Goal: Task Accomplishment & Management: Manage account settings

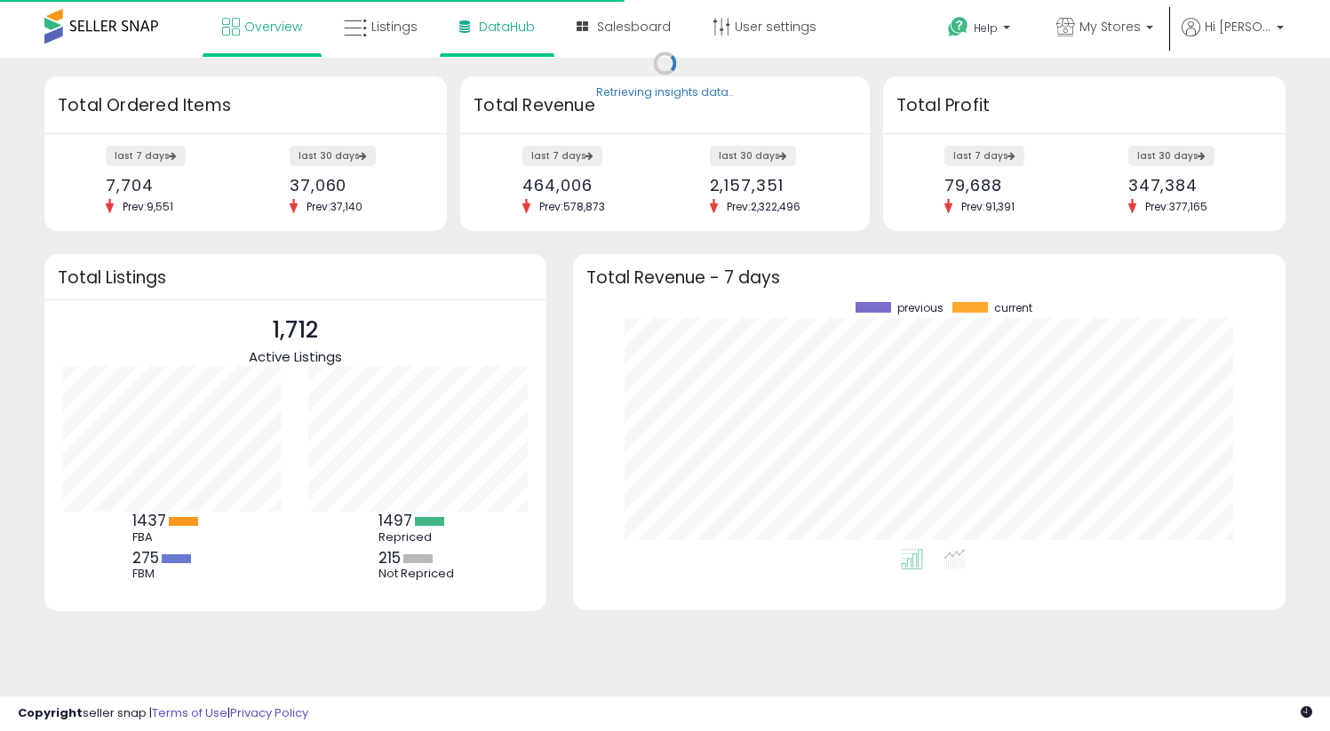
scroll to position [247, 677]
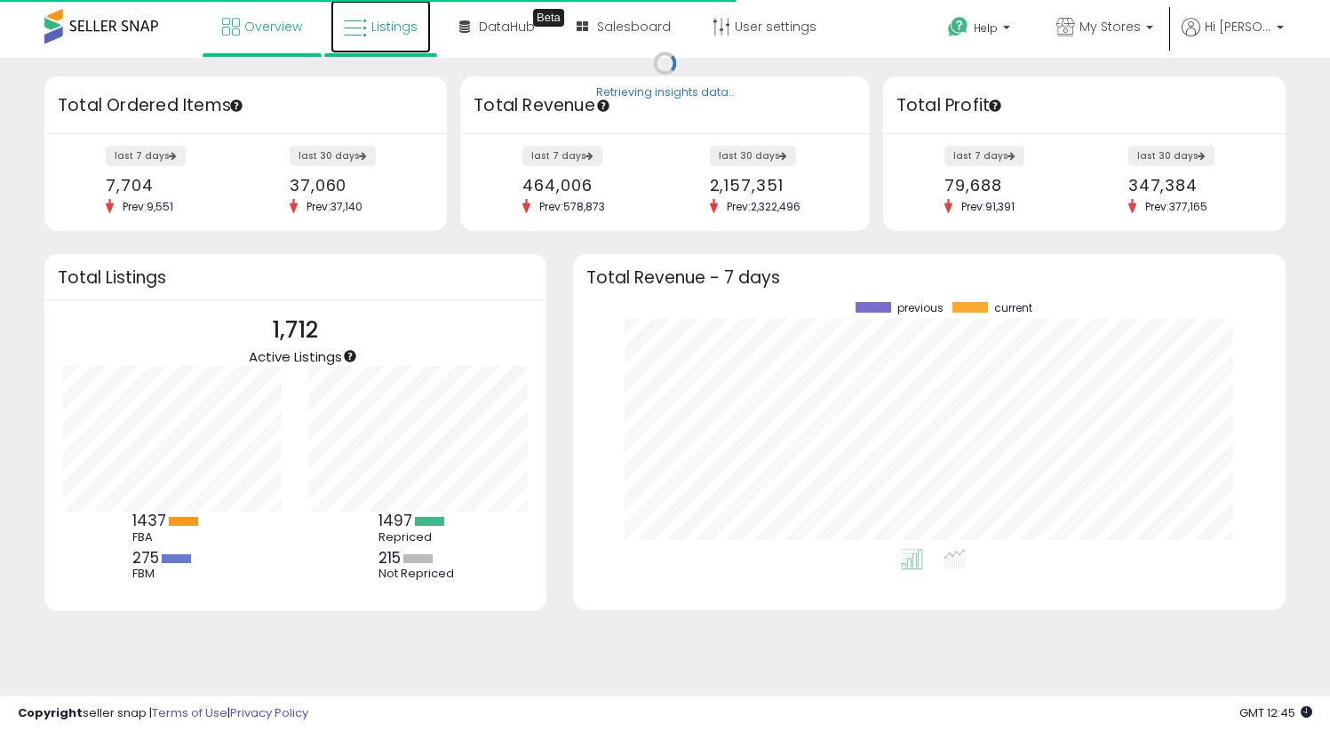
click at [403, 28] on span "Listings" at bounding box center [394, 27] width 46 height 18
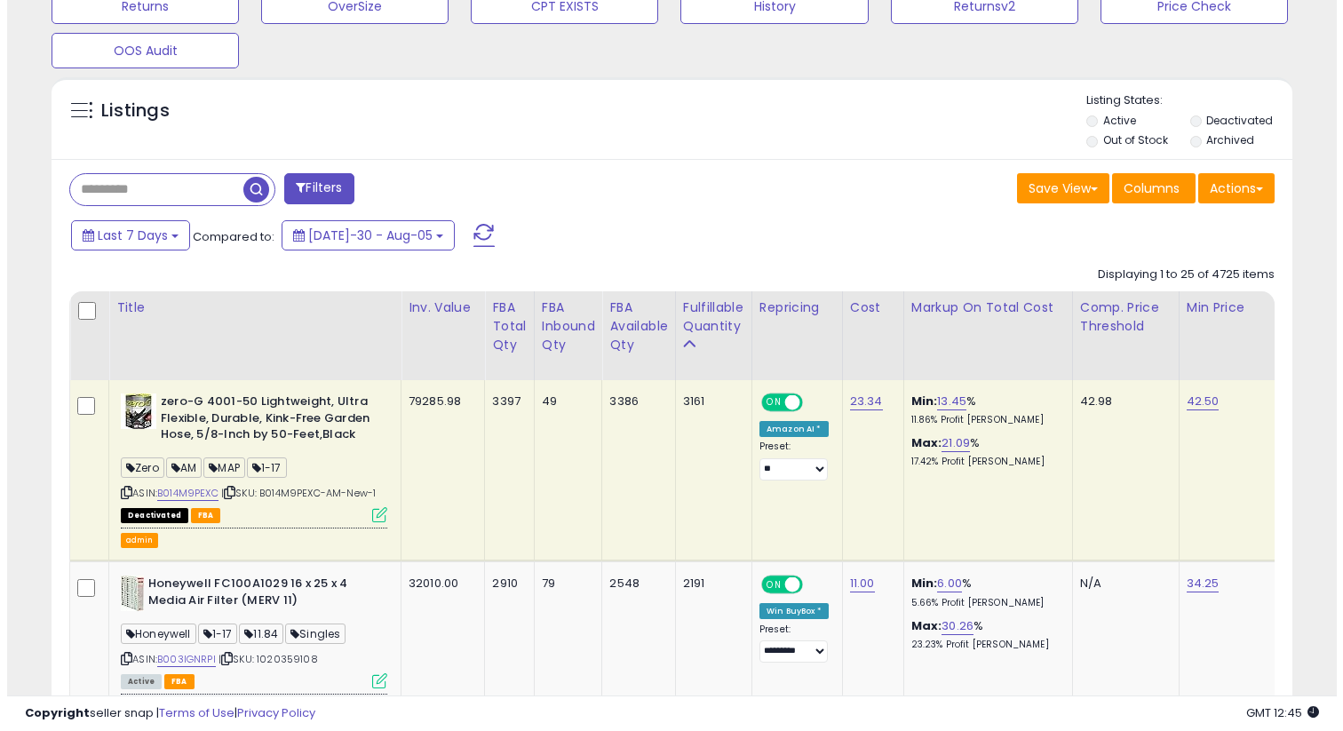
scroll to position [816, 0]
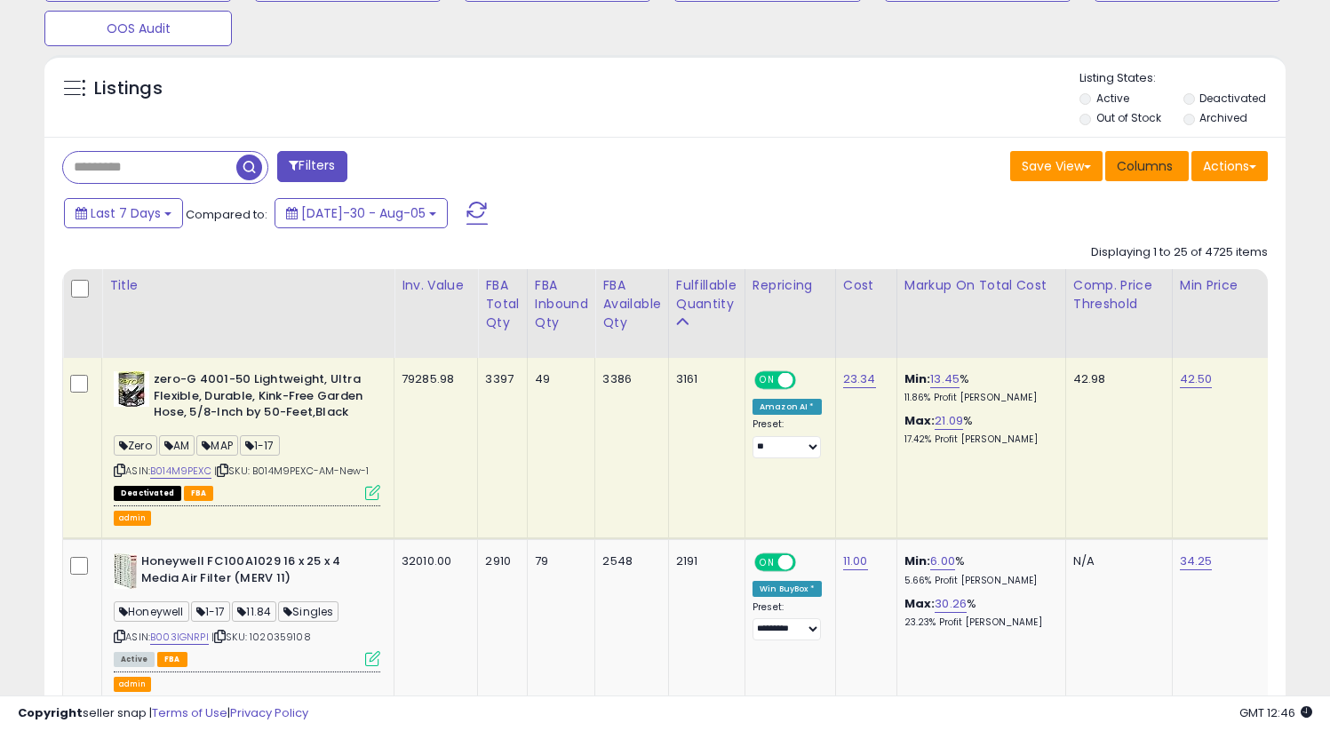
click at [1140, 173] on span "Columns" at bounding box center [1145, 166] width 56 height 18
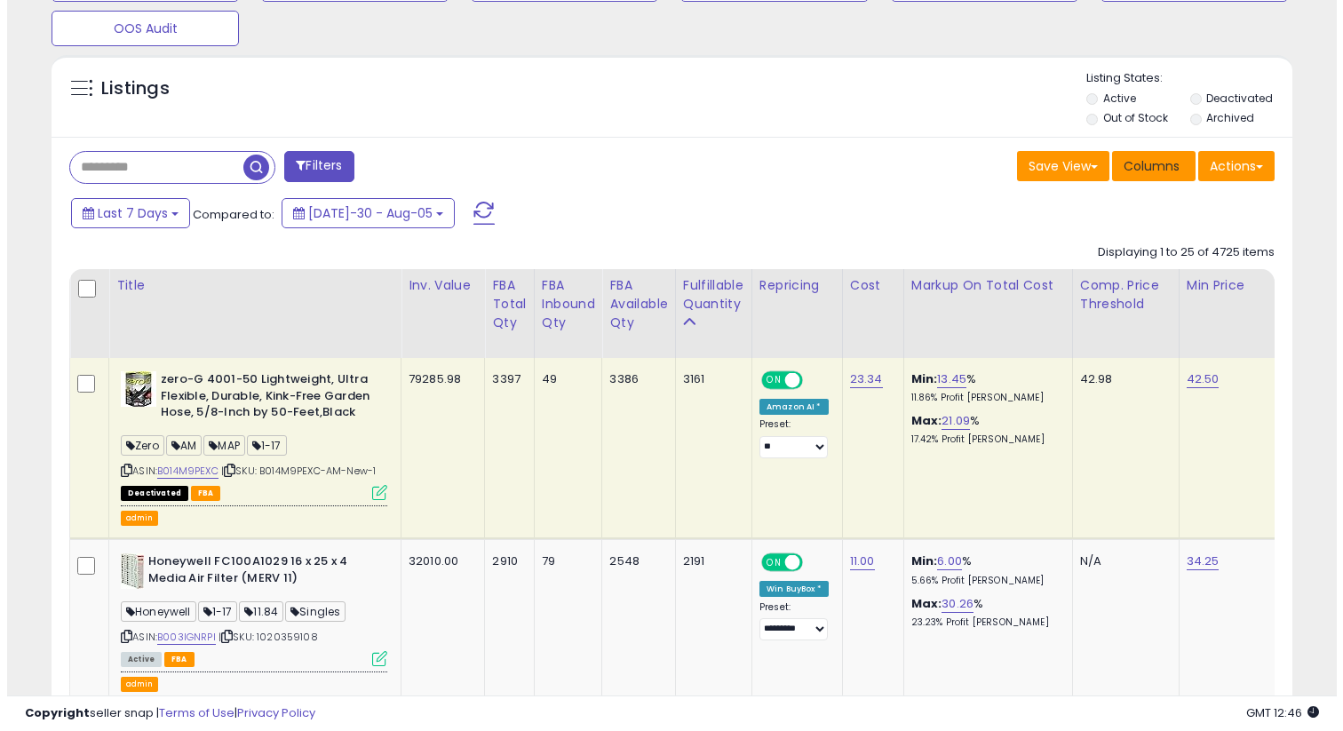
scroll to position [364, 726]
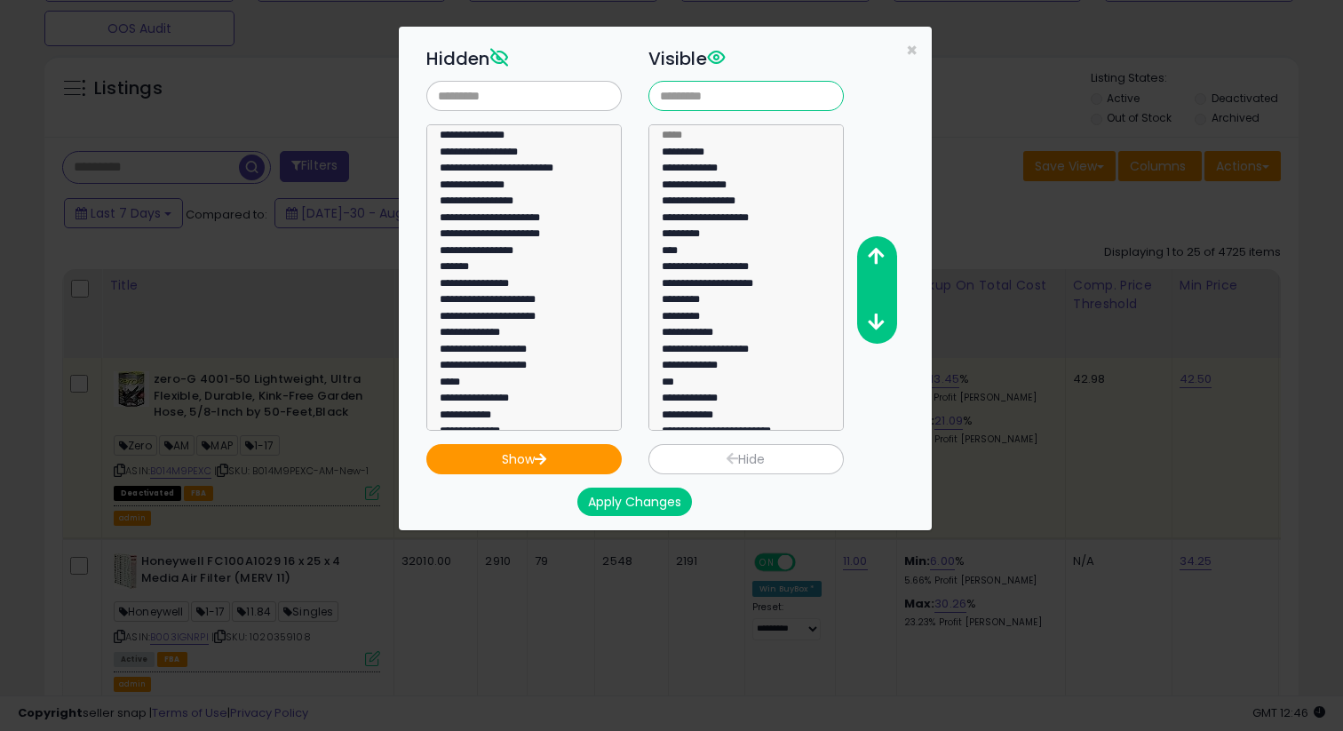
click at [732, 98] on input "text" at bounding box center [746, 96] width 195 height 30
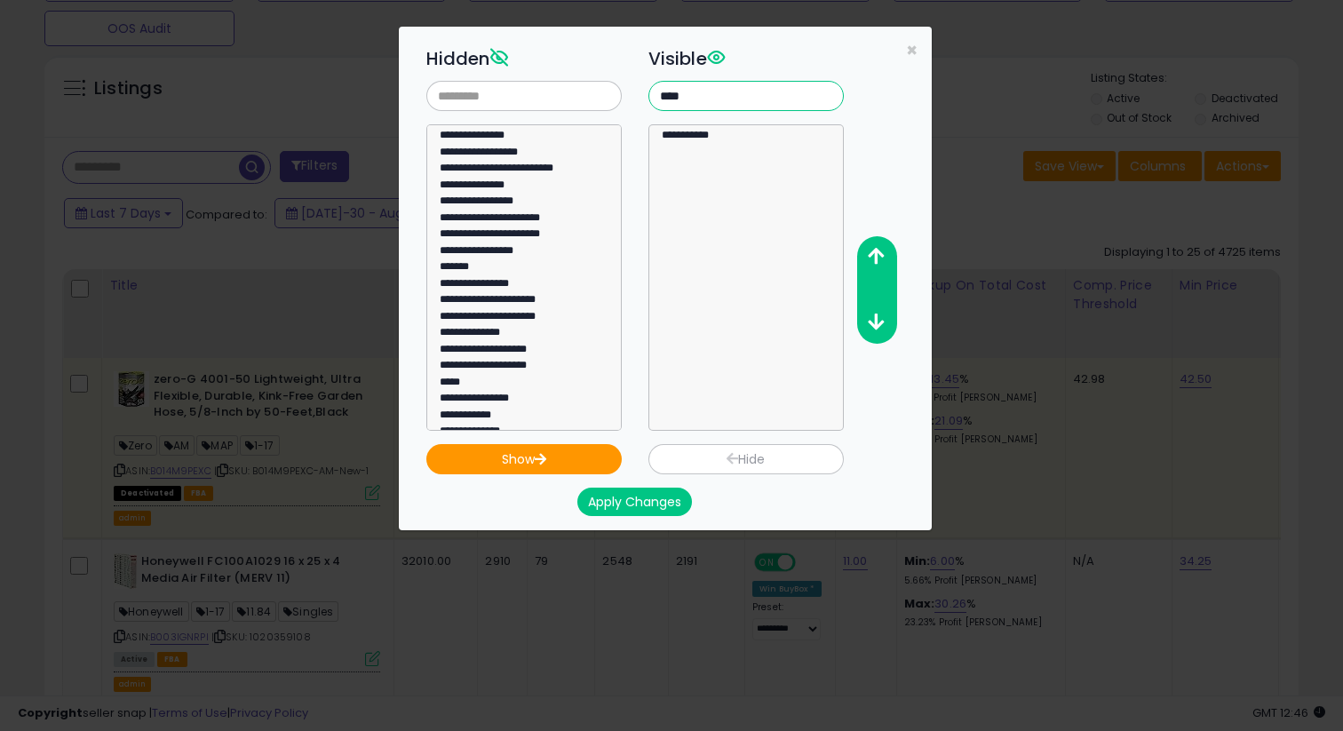
type input "****"
select select "**********"
click at [737, 140] on option "**********" at bounding box center [739, 138] width 159 height 17
click at [880, 253] on icon "button" at bounding box center [876, 256] width 16 height 19
click at [719, 96] on input "****" at bounding box center [746, 96] width 195 height 30
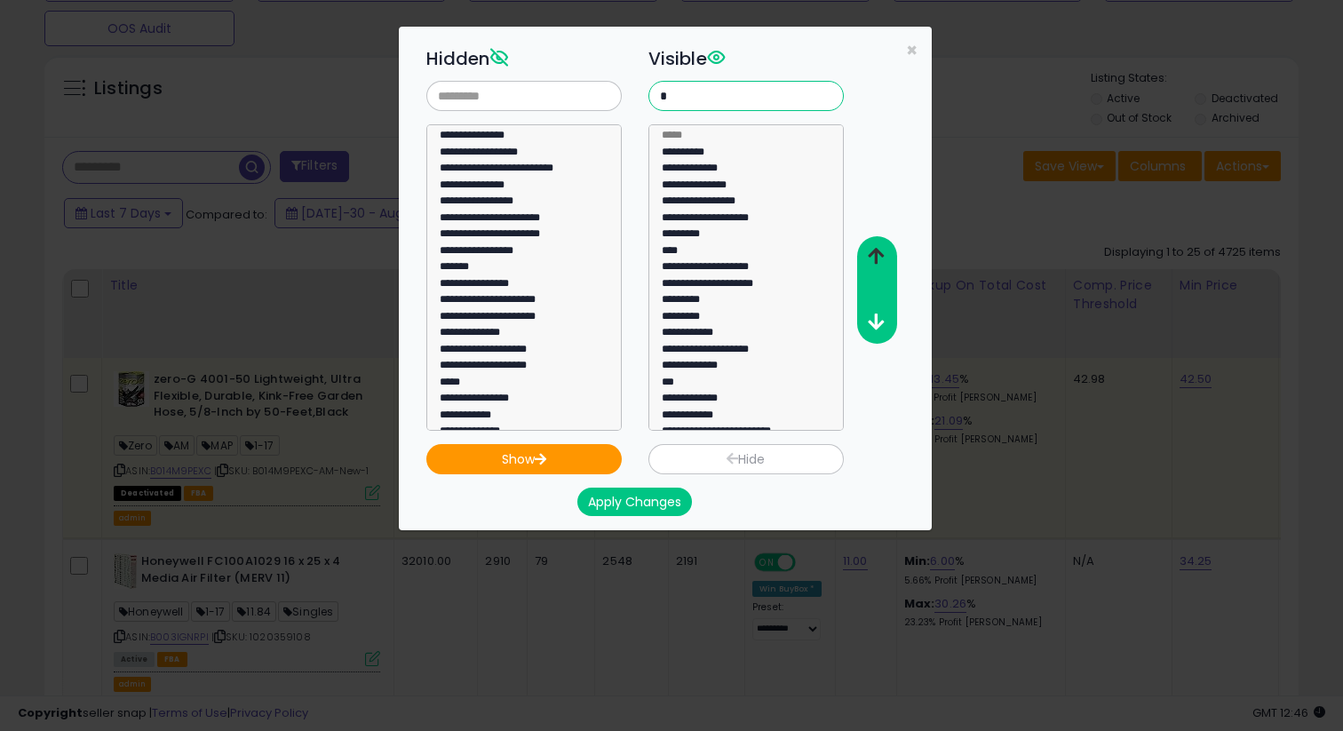
type input "*"
click at [879, 261] on icon "button" at bounding box center [876, 256] width 16 height 19
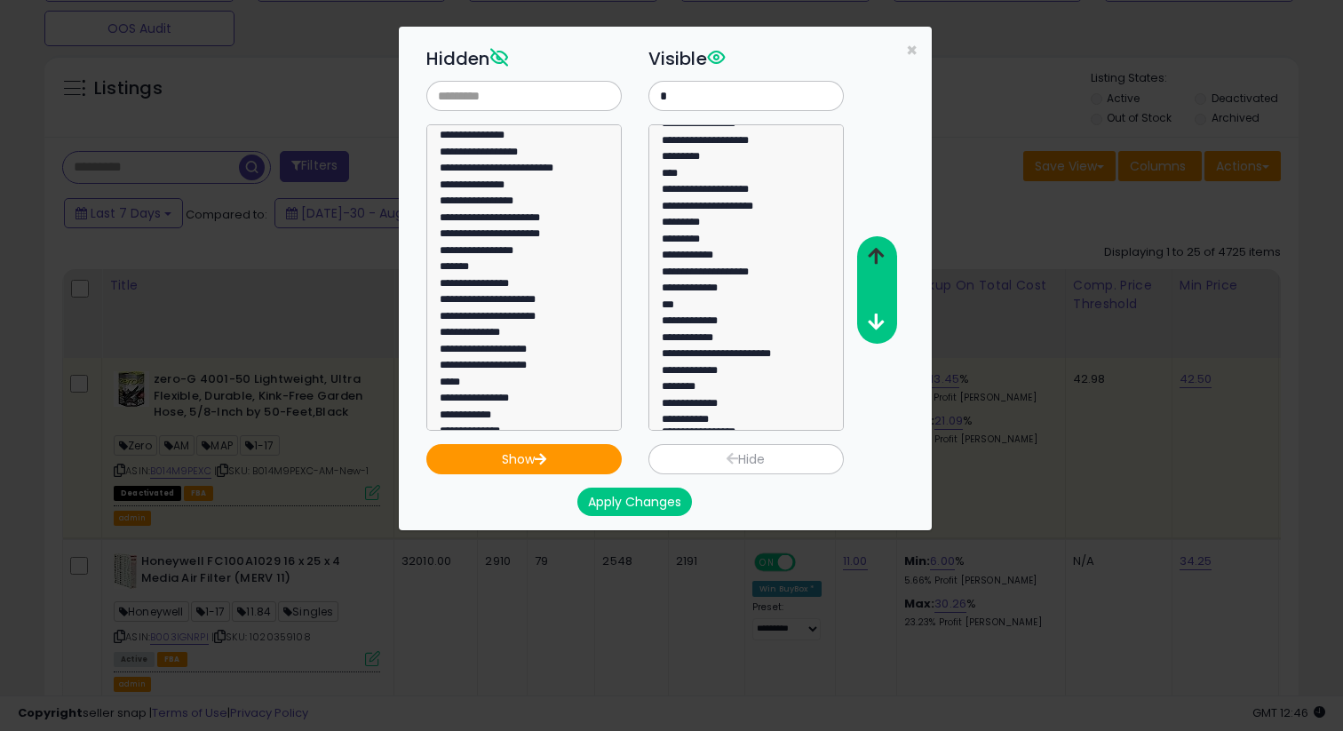
click at [879, 261] on icon "button" at bounding box center [876, 256] width 16 height 19
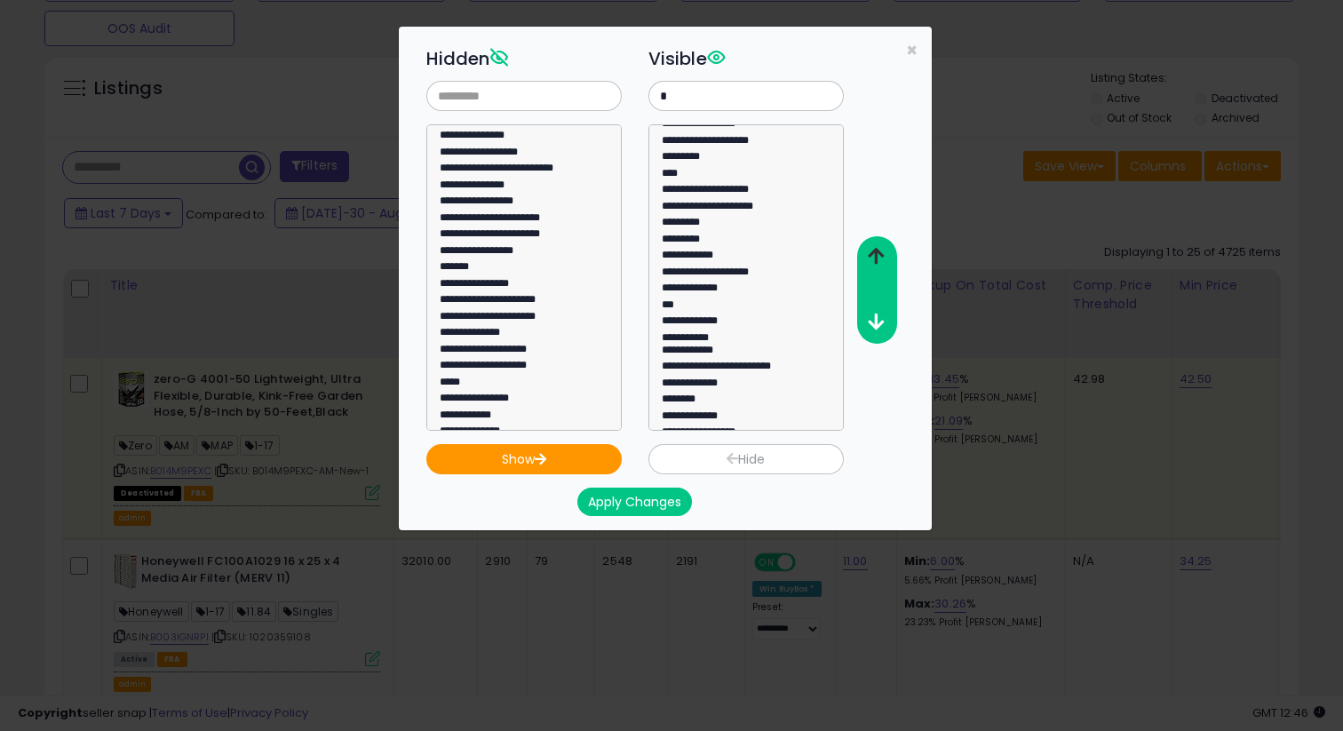
click at [879, 261] on icon "button" at bounding box center [876, 256] width 16 height 19
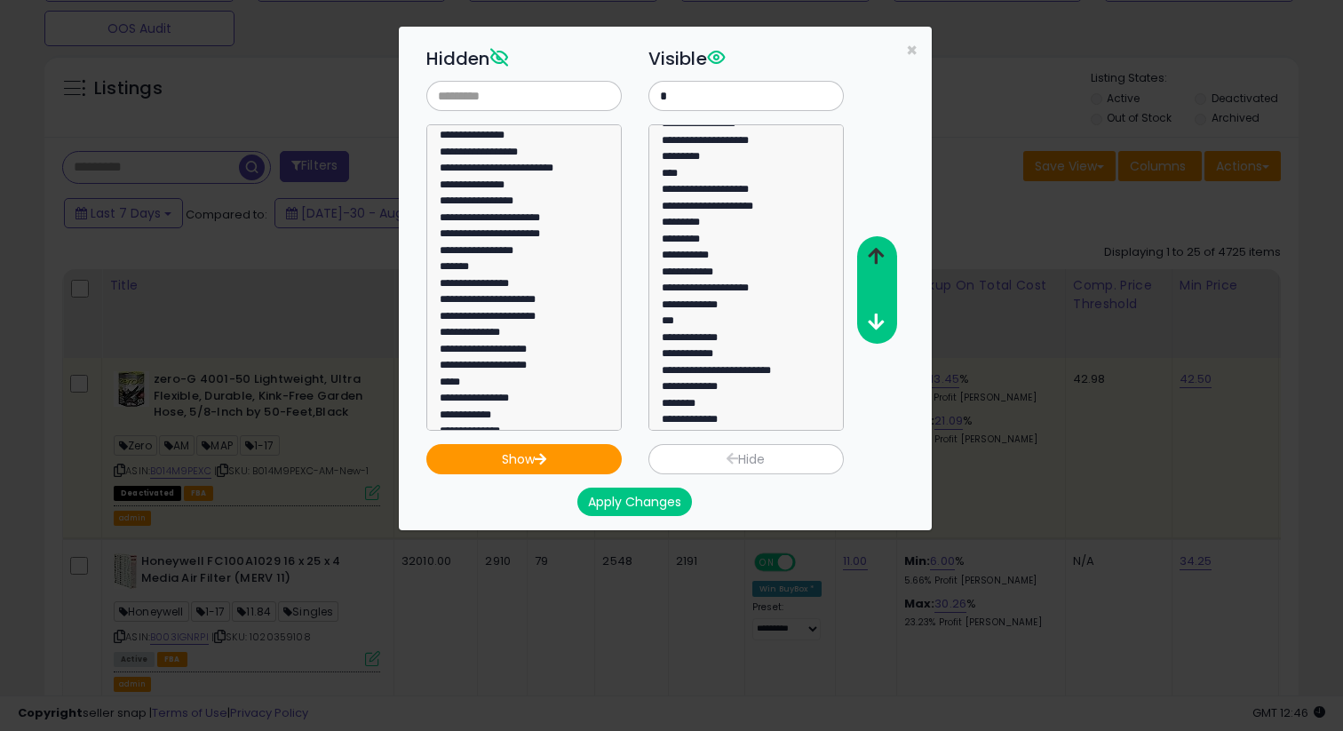
click at [879, 261] on icon "button" at bounding box center [876, 256] width 16 height 19
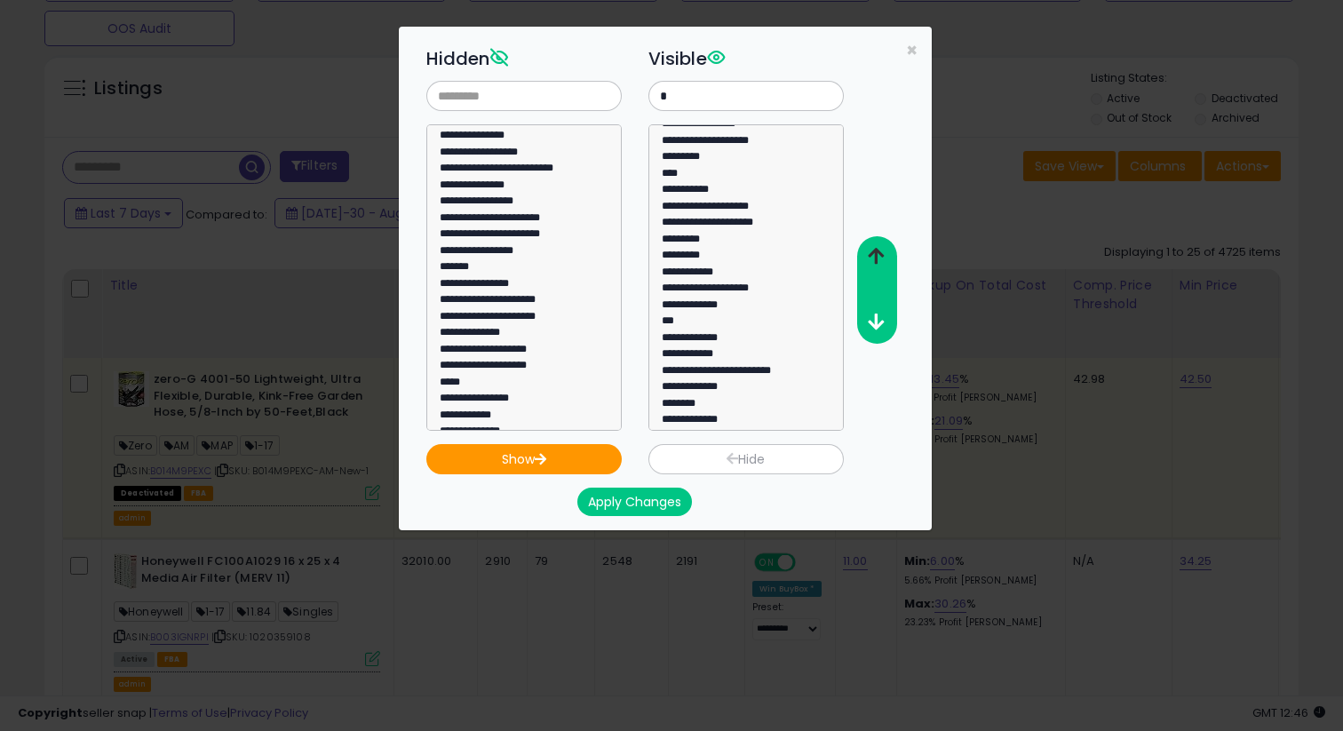
click at [879, 261] on icon "button" at bounding box center [876, 256] width 16 height 19
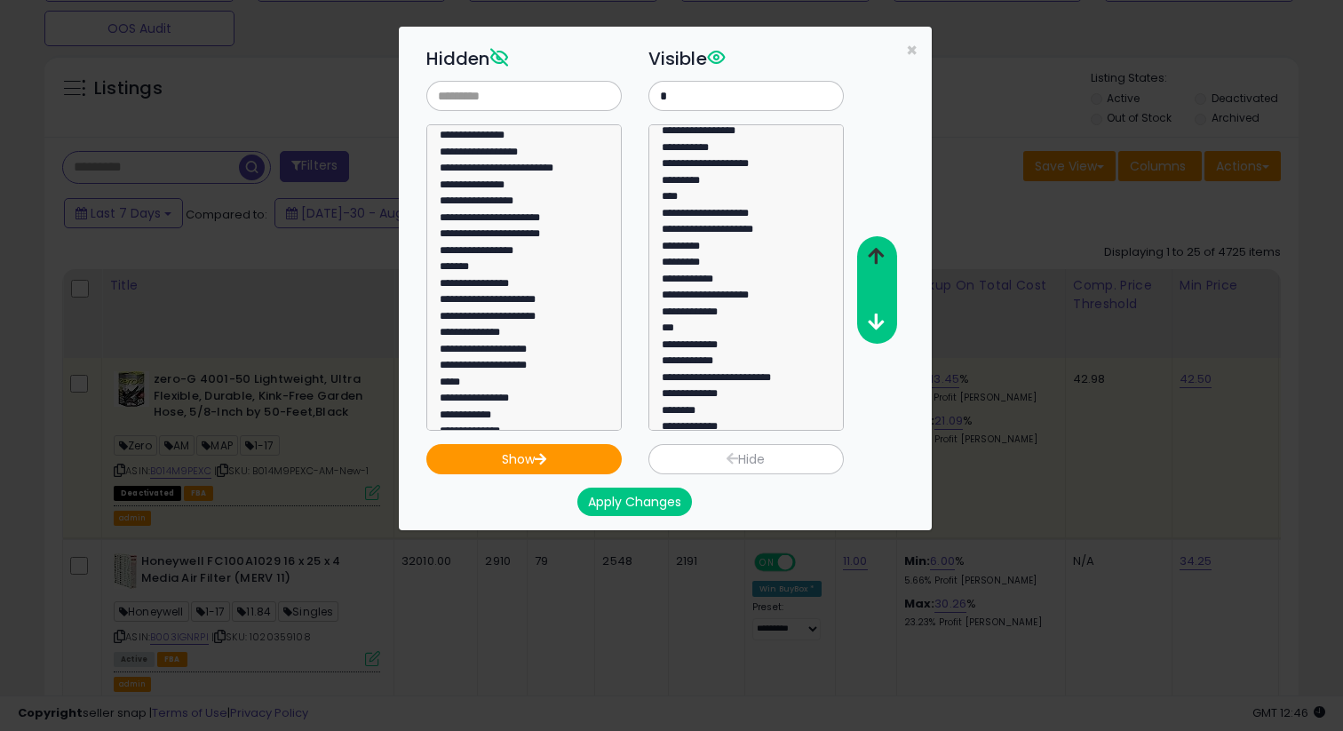
click at [879, 261] on icon "button" at bounding box center [876, 256] width 16 height 19
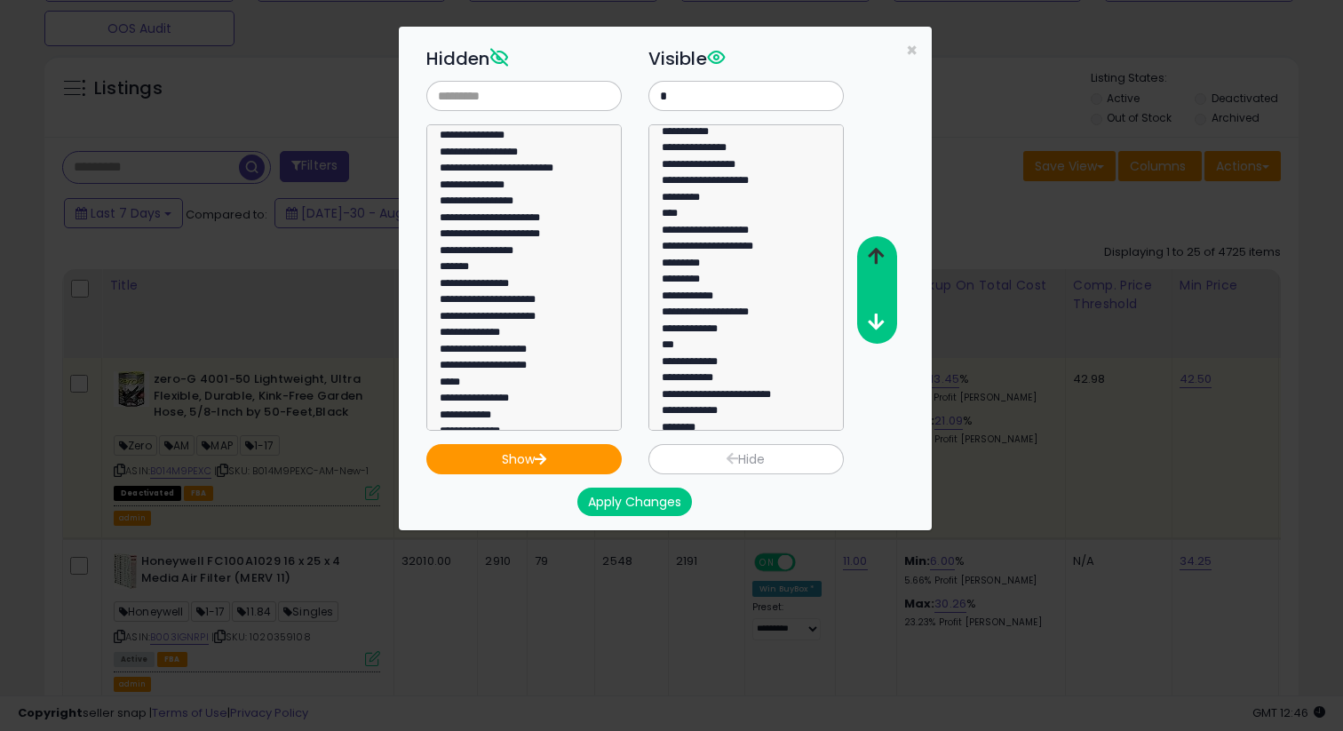
click at [879, 261] on icon "button" at bounding box center [876, 256] width 16 height 19
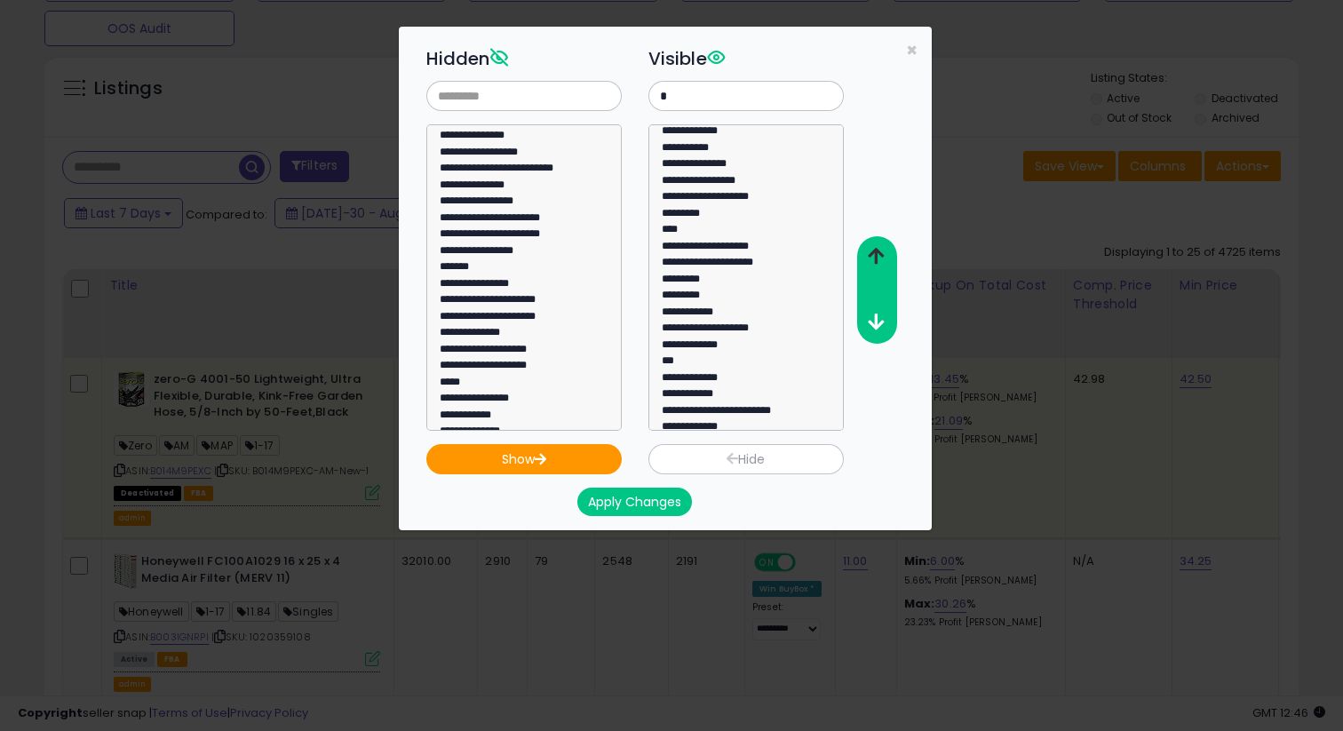
click at [879, 261] on icon "button" at bounding box center [876, 256] width 16 height 19
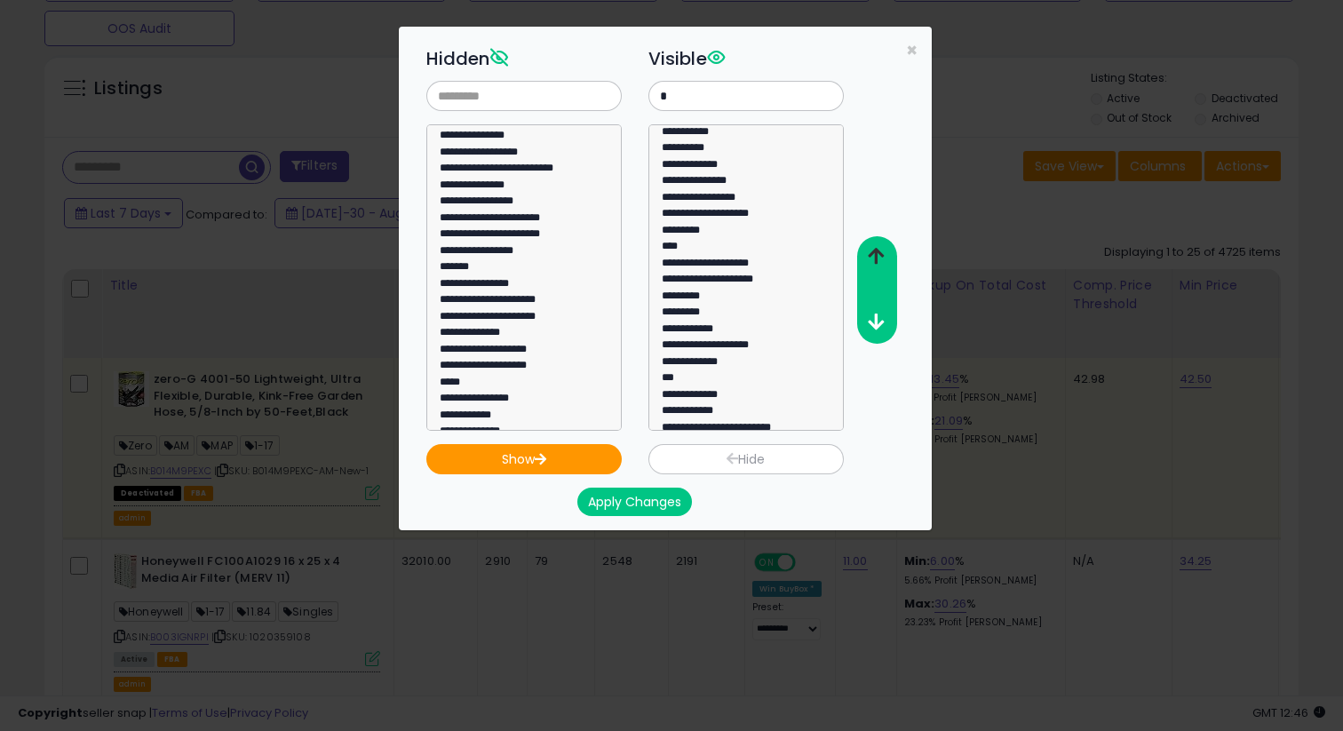
click at [879, 261] on icon "button" at bounding box center [876, 256] width 16 height 19
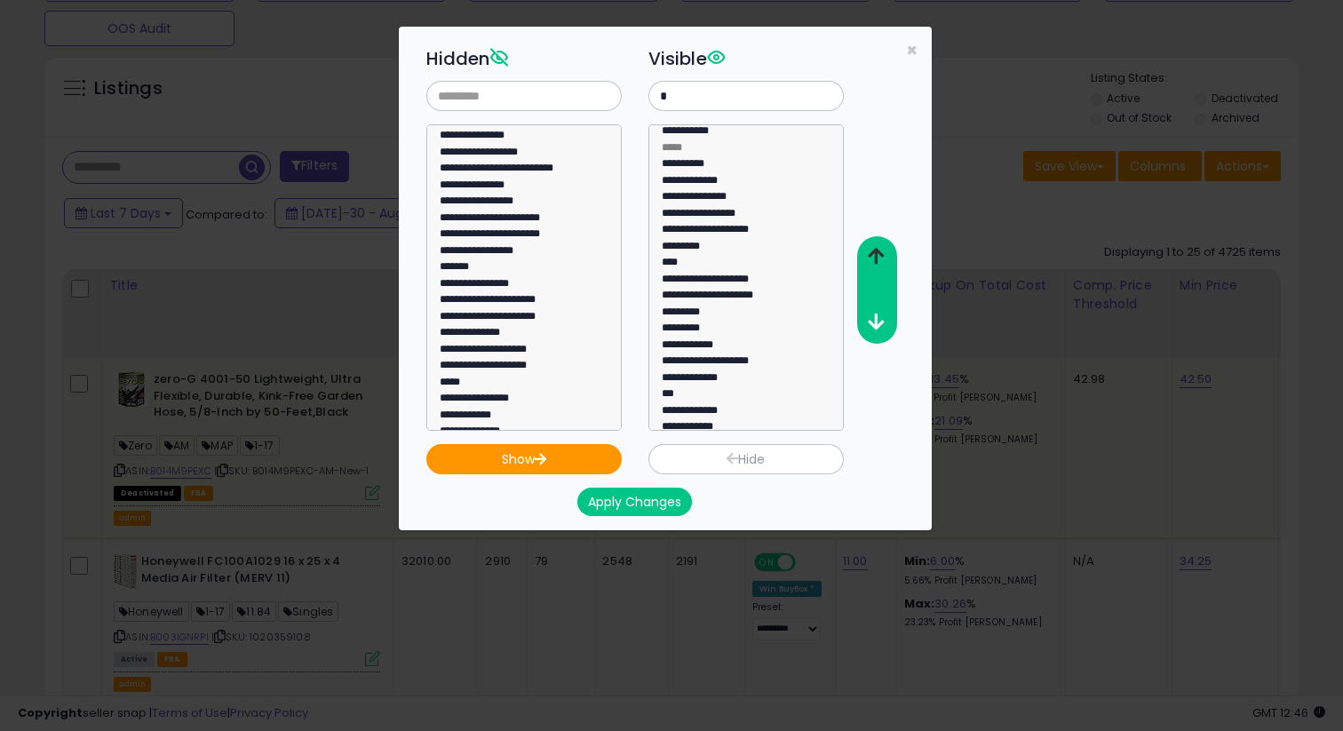
click at [879, 261] on icon "button" at bounding box center [876, 256] width 16 height 19
click at [879, 316] on icon "button" at bounding box center [876, 322] width 16 height 19
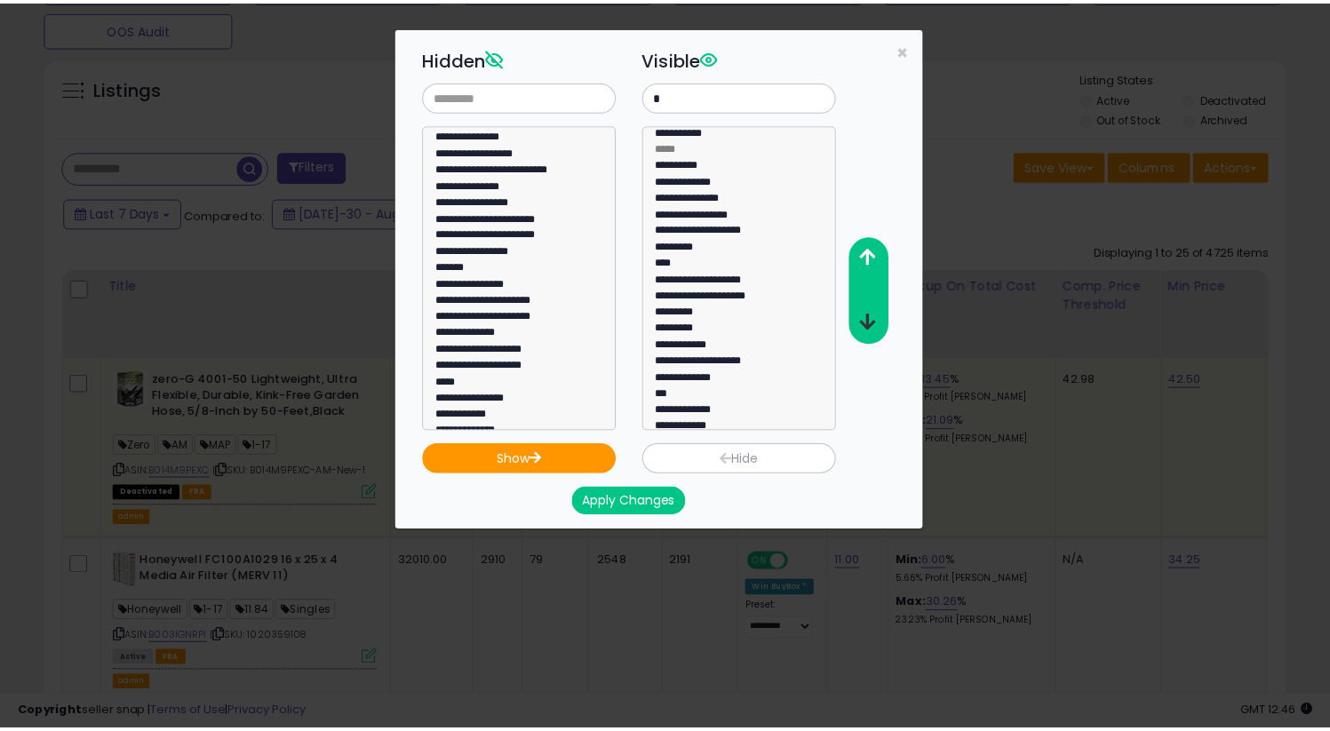
scroll to position [0, 0]
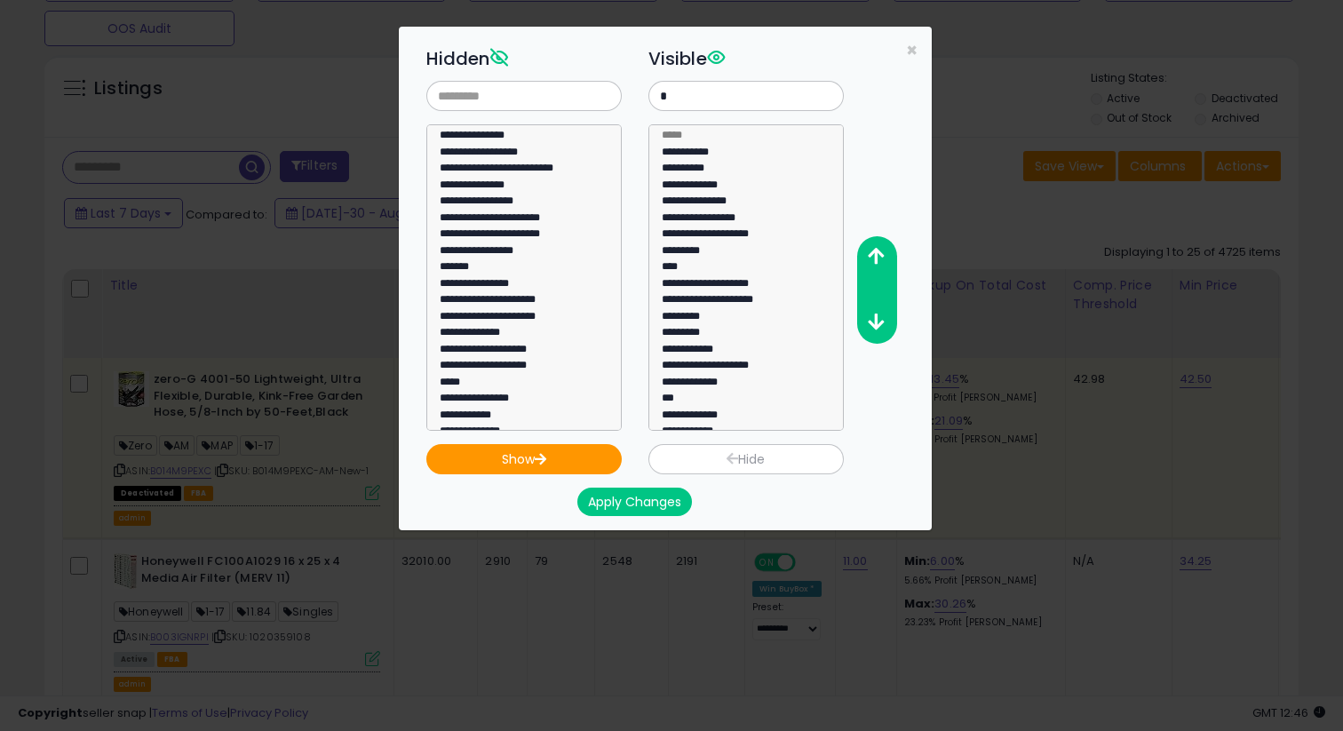
click at [673, 509] on button "Apply Changes" at bounding box center [635, 502] width 115 height 28
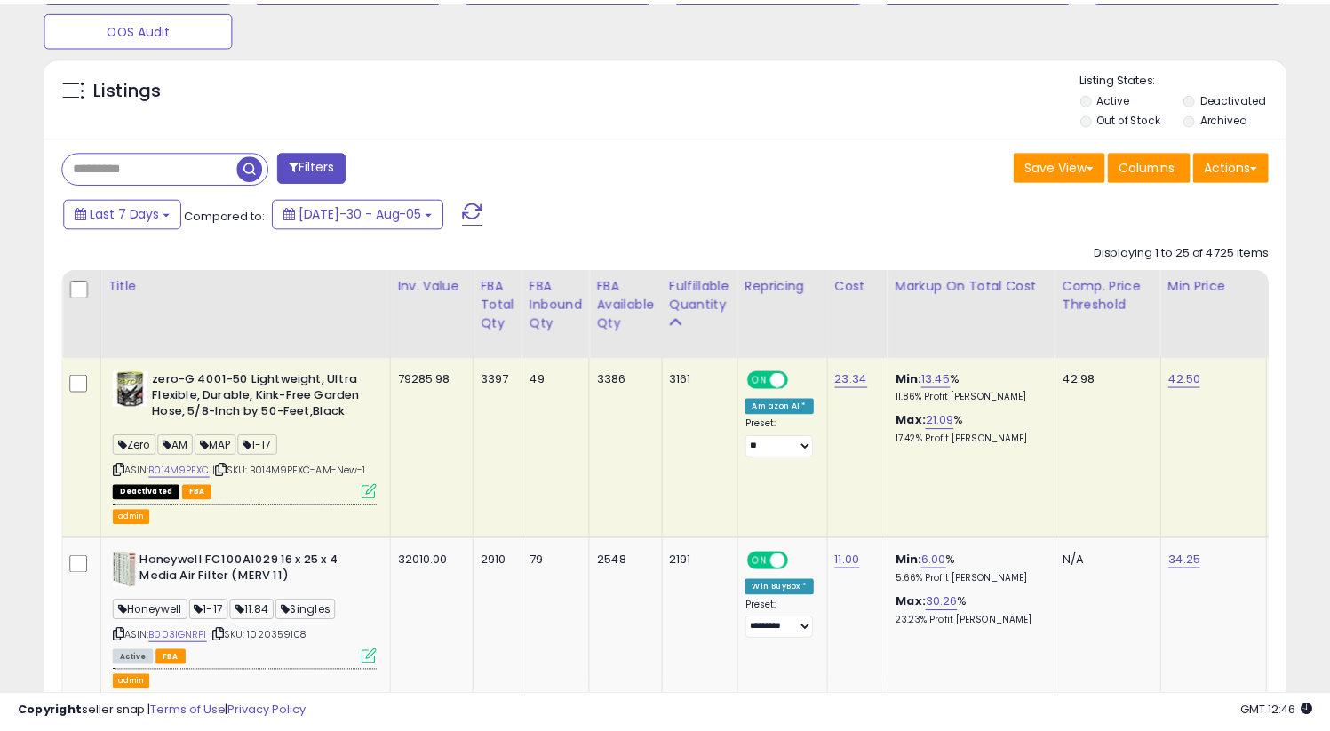
scroll to position [888125, 887771]
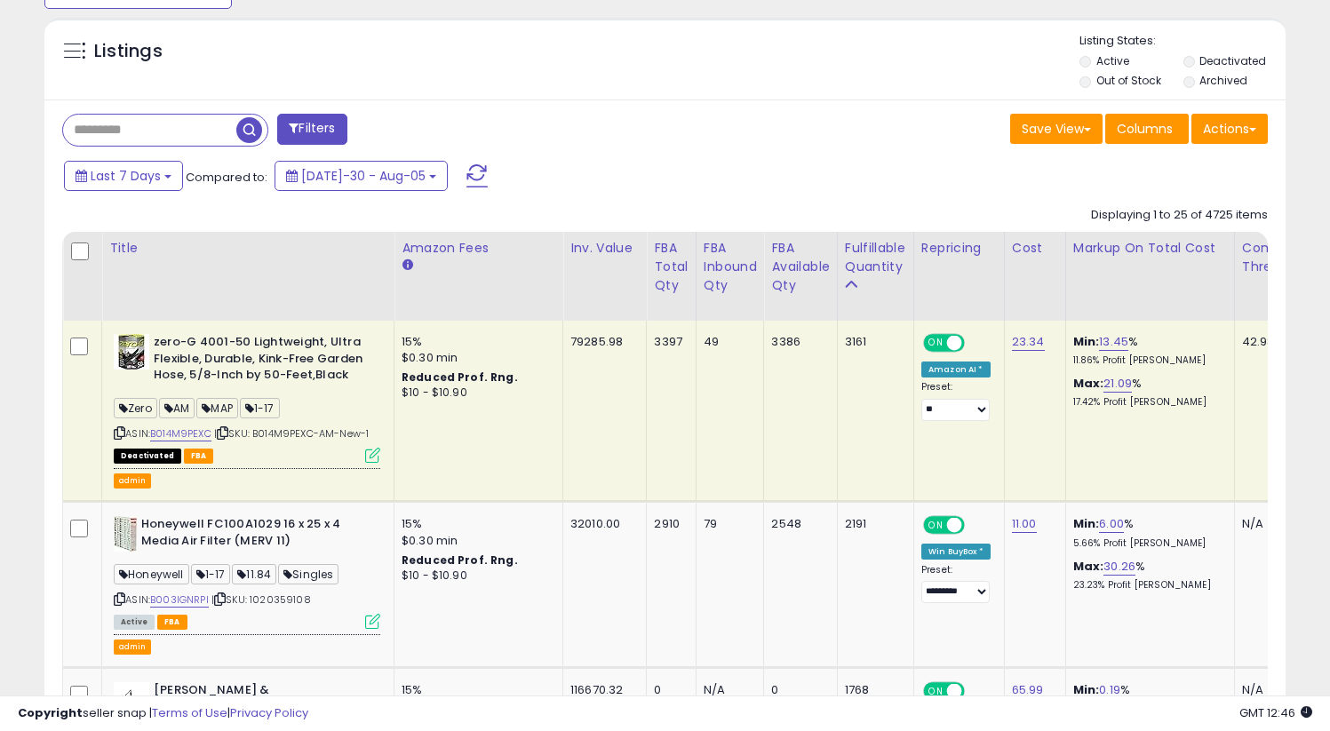
scroll to position [364, 719]
click at [431, 372] on b "Reduced Prof. Rng." at bounding box center [460, 377] width 116 height 15
click at [431, 394] on div "$10 - $10.90" at bounding box center [475, 393] width 147 height 15
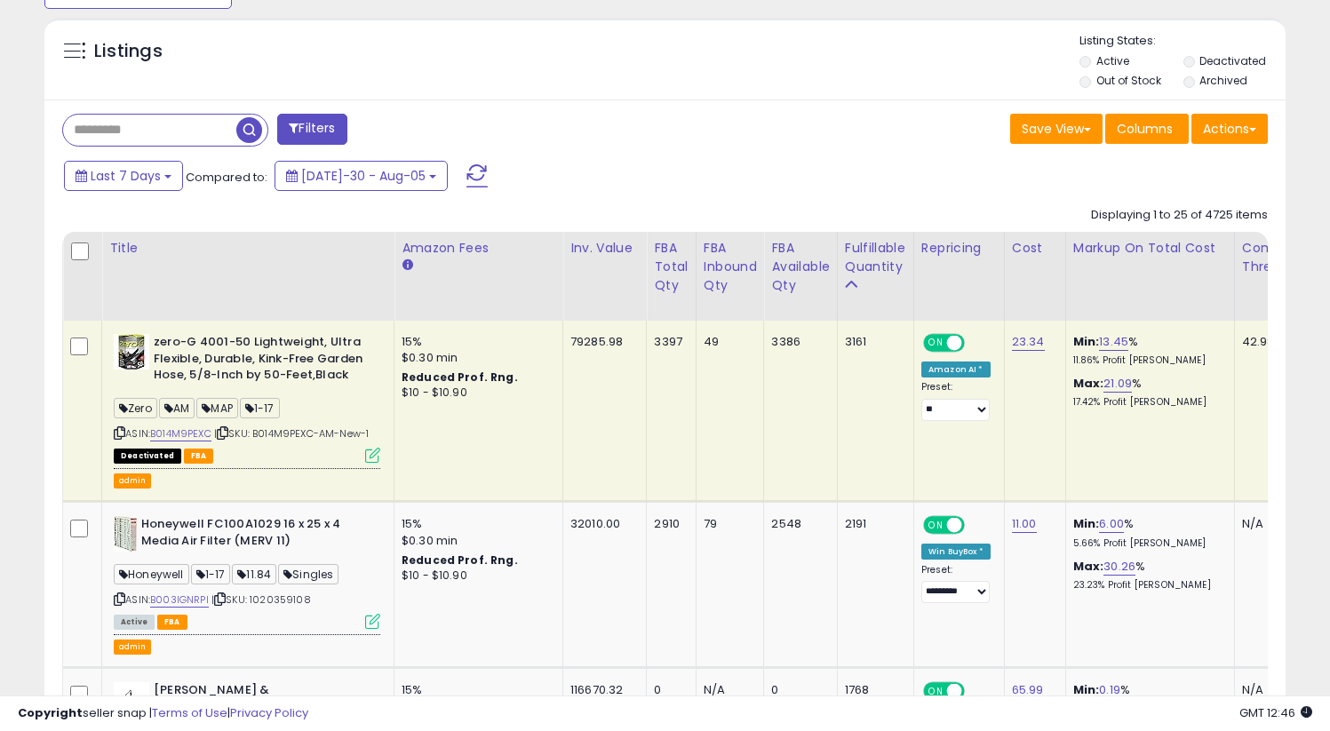
click at [430, 351] on div "$0.30 min" at bounding box center [475, 358] width 147 height 16
click at [422, 346] on div "15%" at bounding box center [475, 342] width 147 height 16
click at [409, 266] on icon at bounding box center [407, 264] width 11 height 11
